Goal: Task Accomplishment & Management: Manage account settings

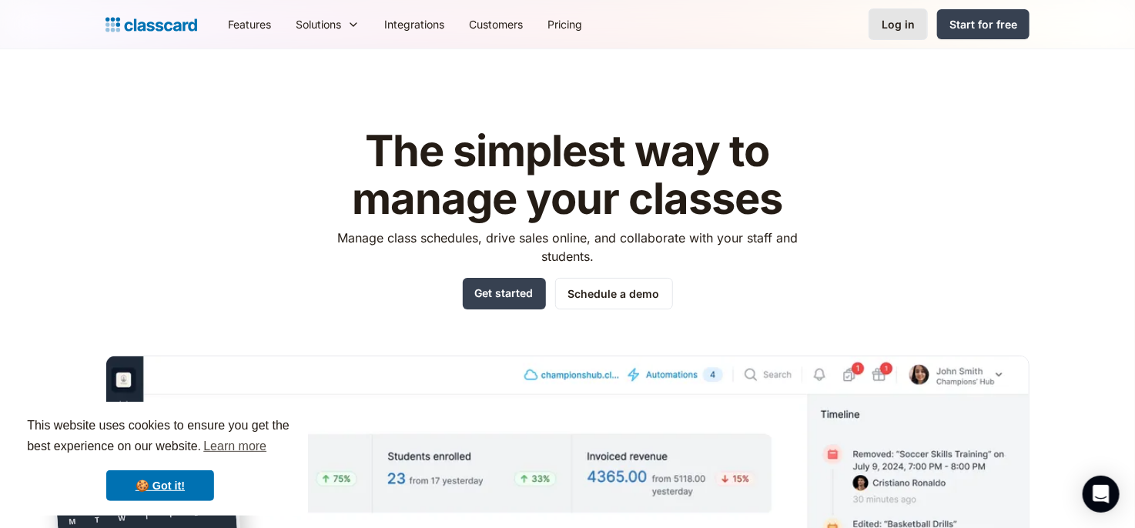
click at [902, 32] on div "Log in" at bounding box center [898, 24] width 33 height 16
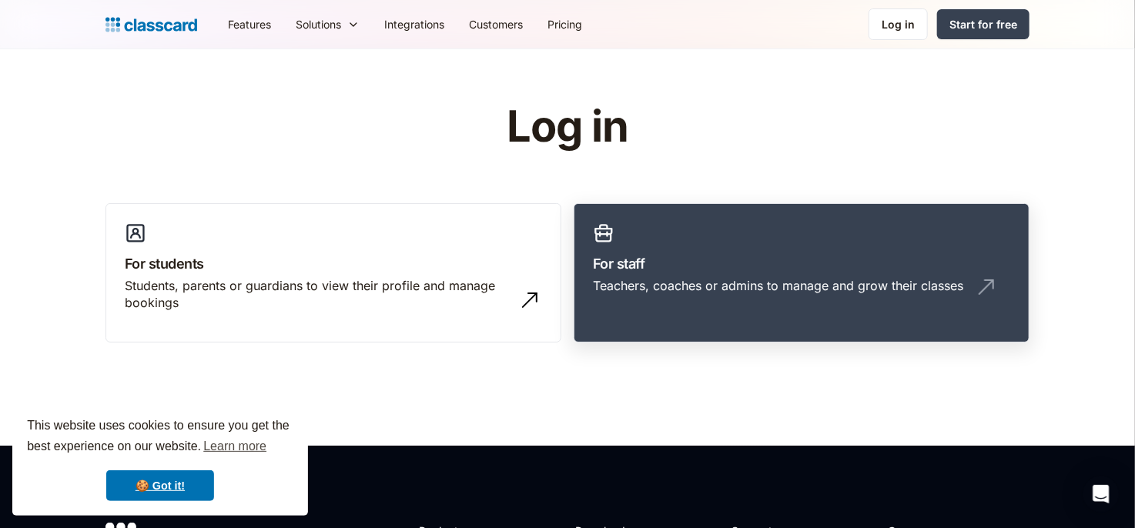
click at [677, 265] on h3 "For staff" at bounding box center [801, 263] width 417 height 21
click at [666, 267] on h3 "For staff" at bounding box center [801, 263] width 417 height 21
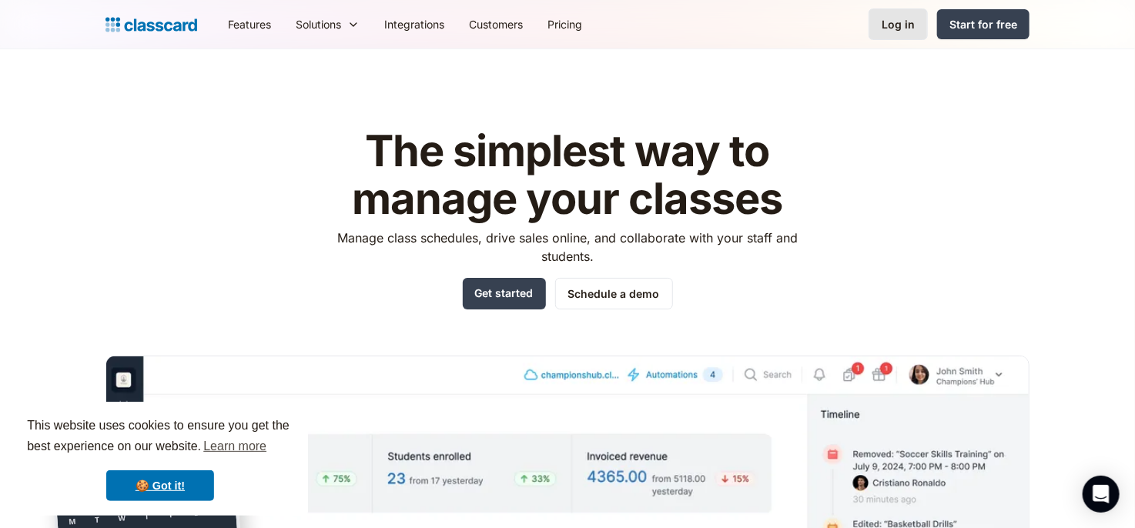
click at [907, 28] on div "Log in" at bounding box center [898, 24] width 33 height 16
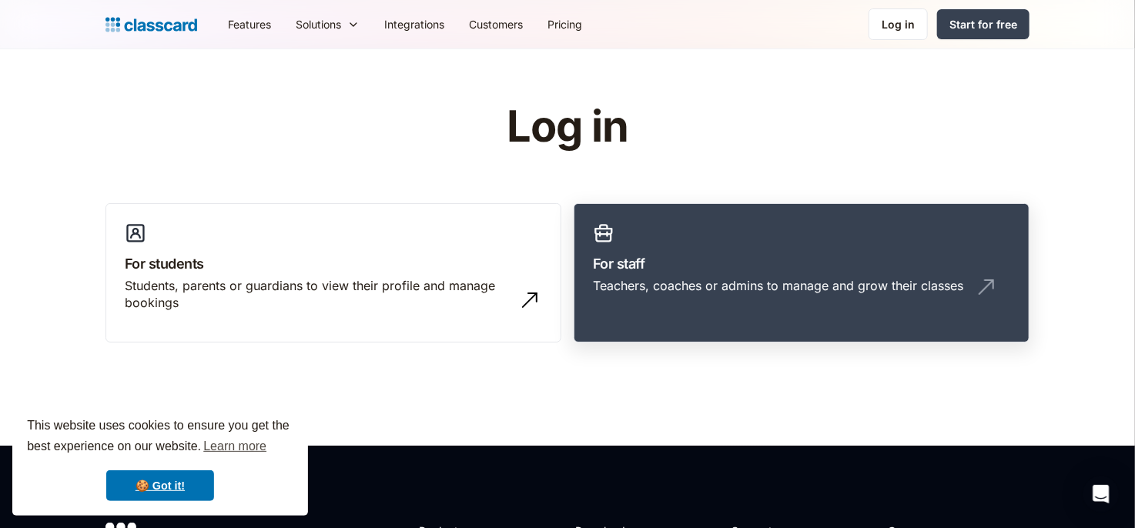
click at [688, 278] on div "Teachers, coaches or admins to manage and grow their classes" at bounding box center [778, 285] width 370 height 17
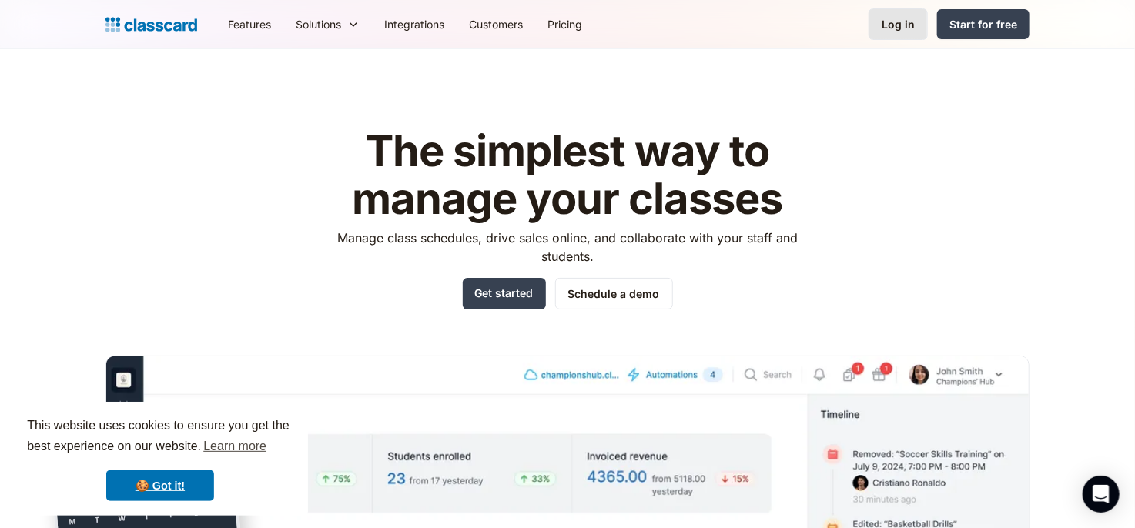
click at [895, 32] on link "Log in" at bounding box center [898, 24] width 59 height 32
